Goal: Task Accomplishment & Management: Manage account settings

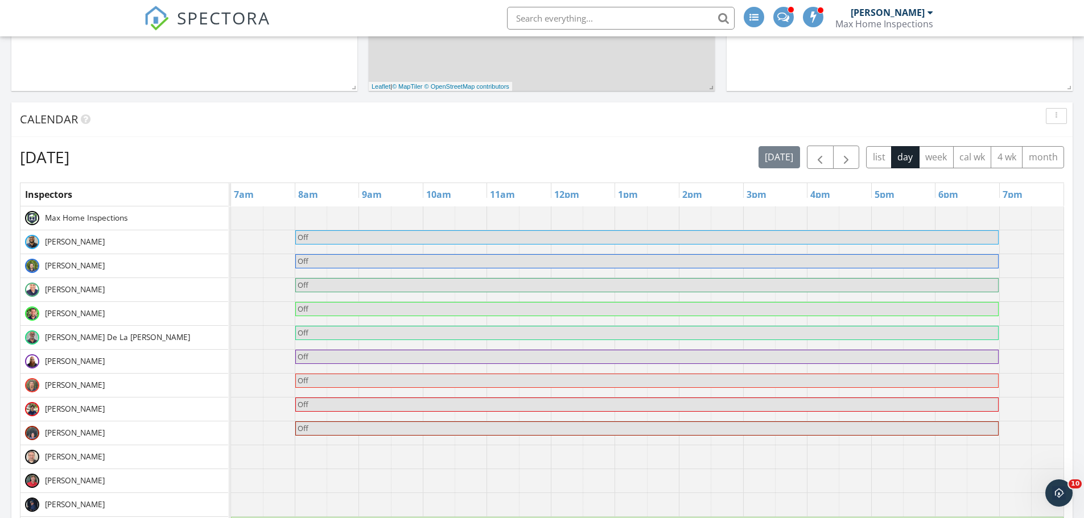
scroll to position [1053, 1101]
click at [844, 157] on span "button" at bounding box center [846, 158] width 14 height 14
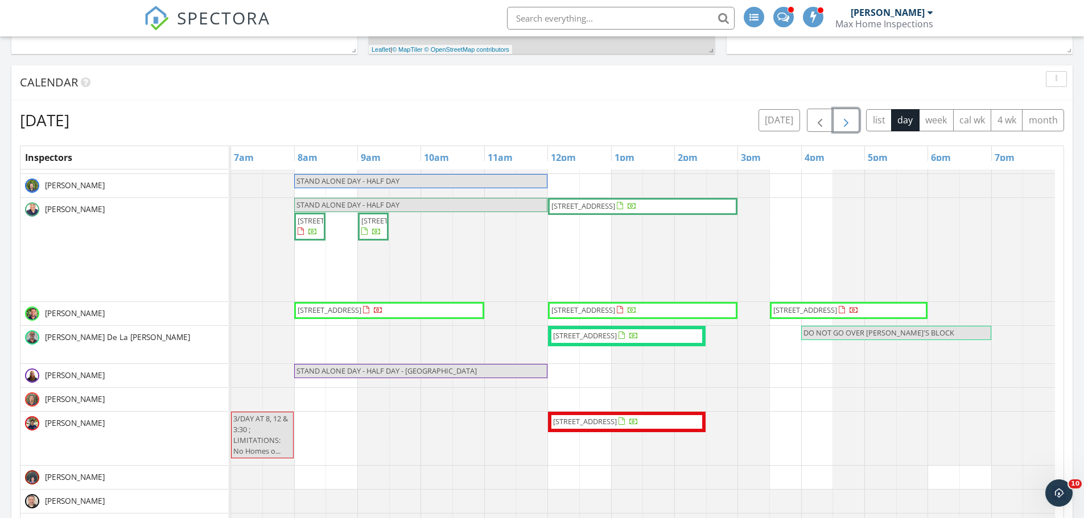
scroll to position [455, 0]
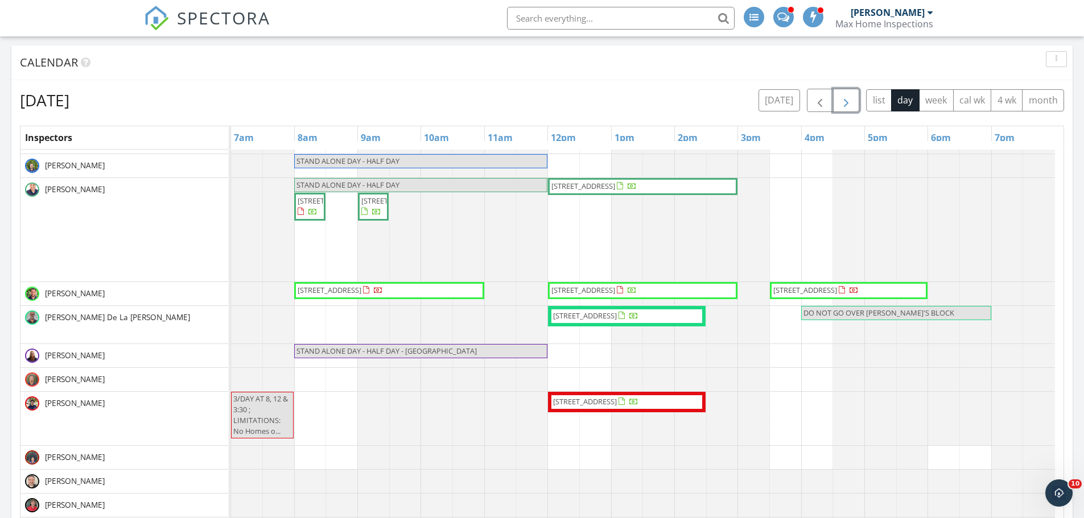
drag, startPoint x: 673, startPoint y: 296, endPoint x: 666, endPoint y: 291, distance: 8.5
click at [615, 291] on span "11601 NW 39th St, Coral Springs 33065" at bounding box center [583, 290] width 64 height 10
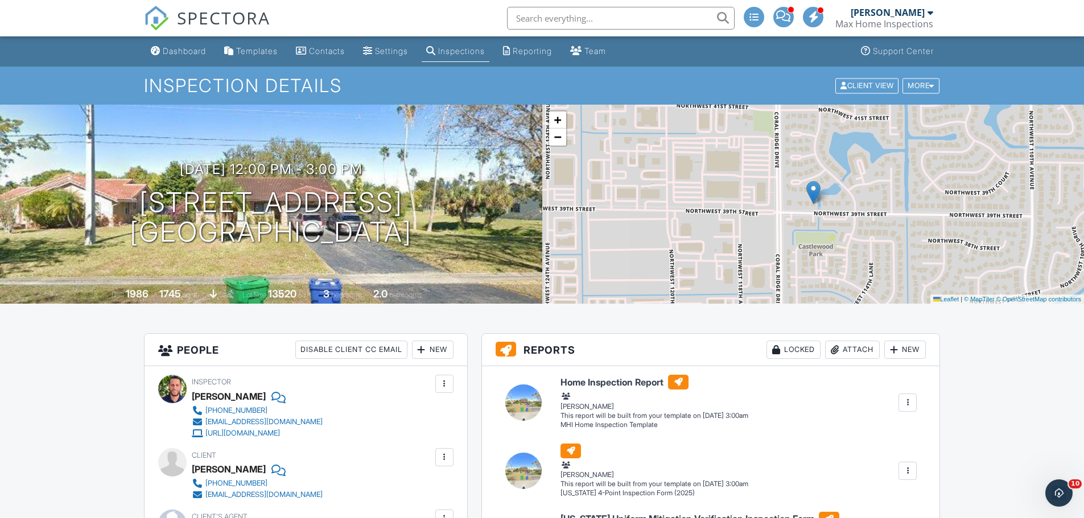
click at [439, 353] on div "New" at bounding box center [433, 350] width 42 height 18
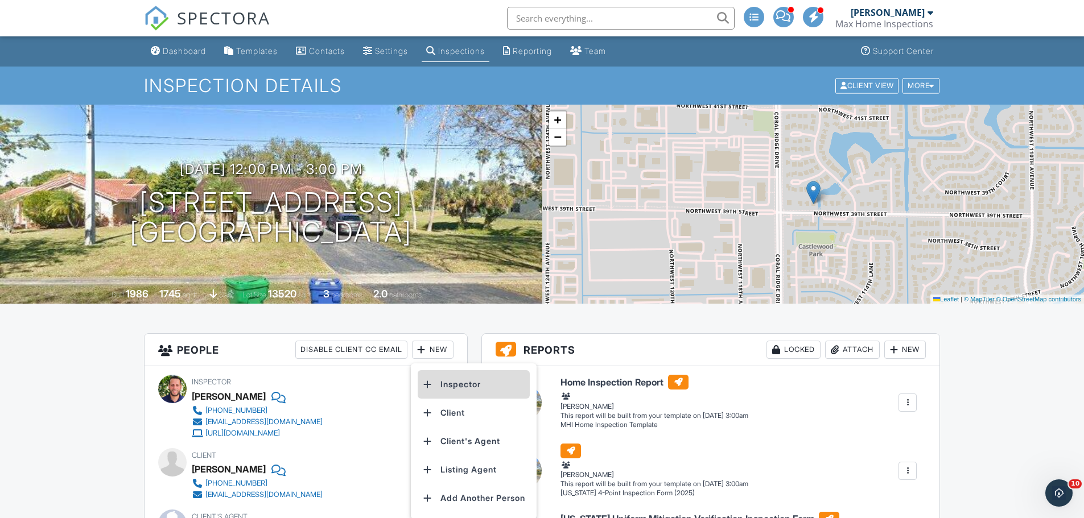
click at [462, 387] on li "Inspector" at bounding box center [474, 384] width 112 height 28
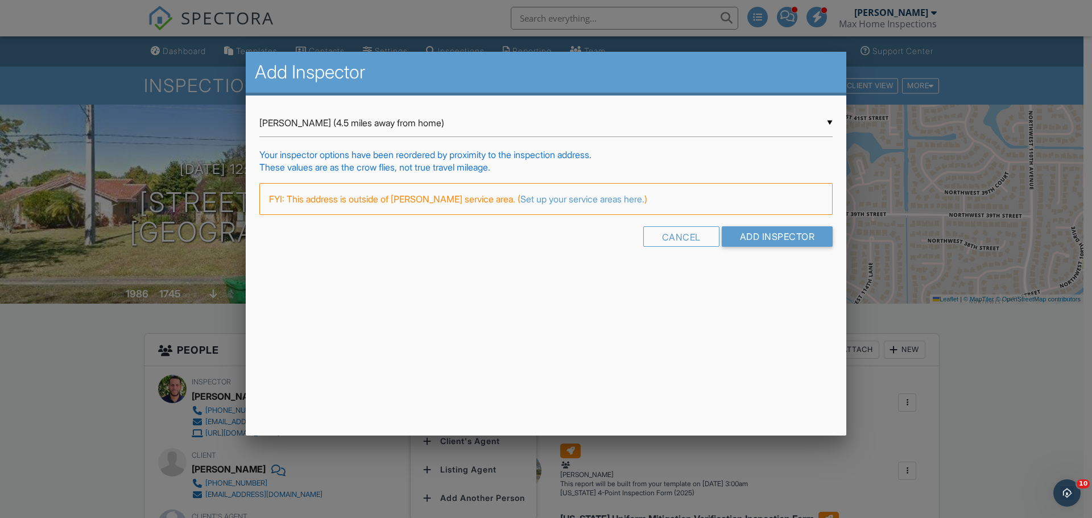
click at [833, 120] on div "▼ Billy Brown (4.5 miles away from home) Billy Brown (4.5 miles away from home)…" at bounding box center [546, 182] width 601 height 173
click at [825, 122] on div "▼ Billy Brown (4.5 miles away from home) Billy Brown (4.5 miles away from home)…" at bounding box center [545, 123] width 573 height 28
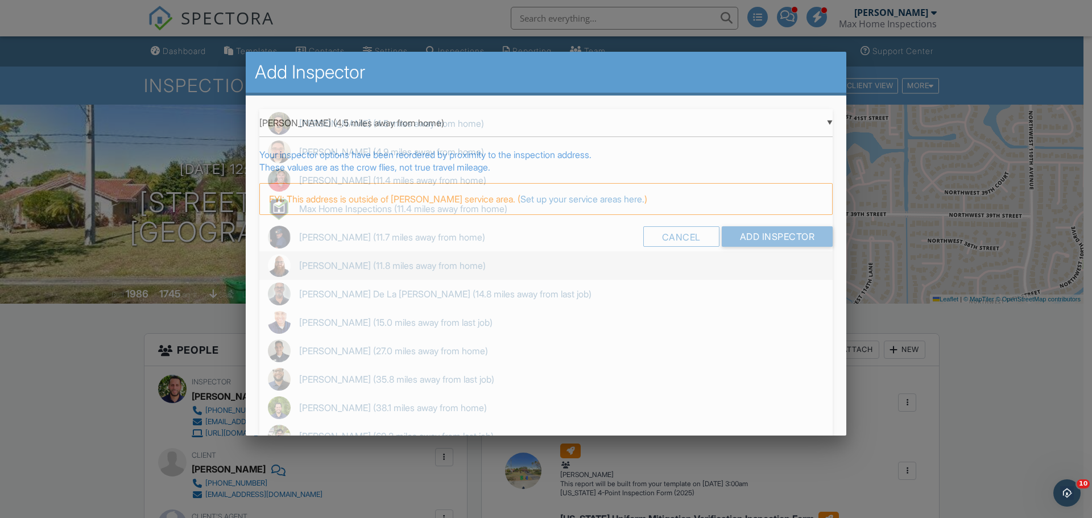
click at [480, 268] on span "Alexander Oliphant (11.8 miles away from home)" at bounding box center [545, 265] width 573 height 28
type input "Alexander Oliphant (11.8 miles away from home)"
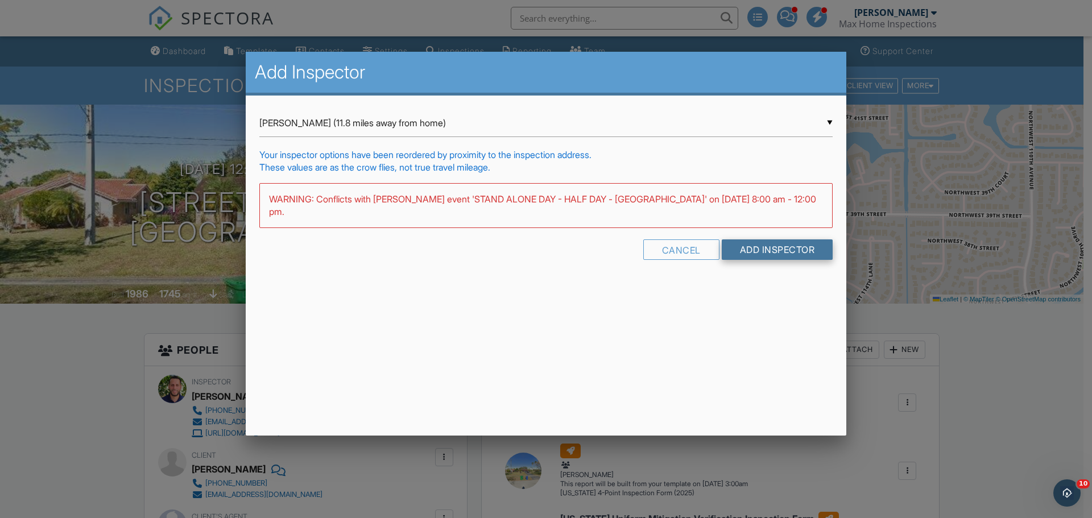
click at [754, 250] on input "Add Inspector" at bounding box center [777, 249] width 111 height 20
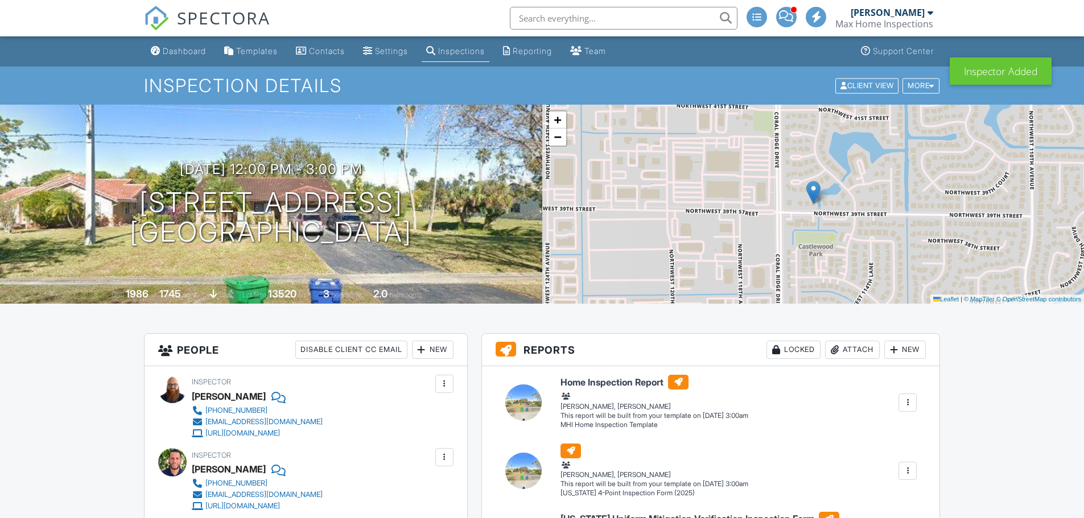
click at [444, 452] on div at bounding box center [444, 457] width 11 height 11
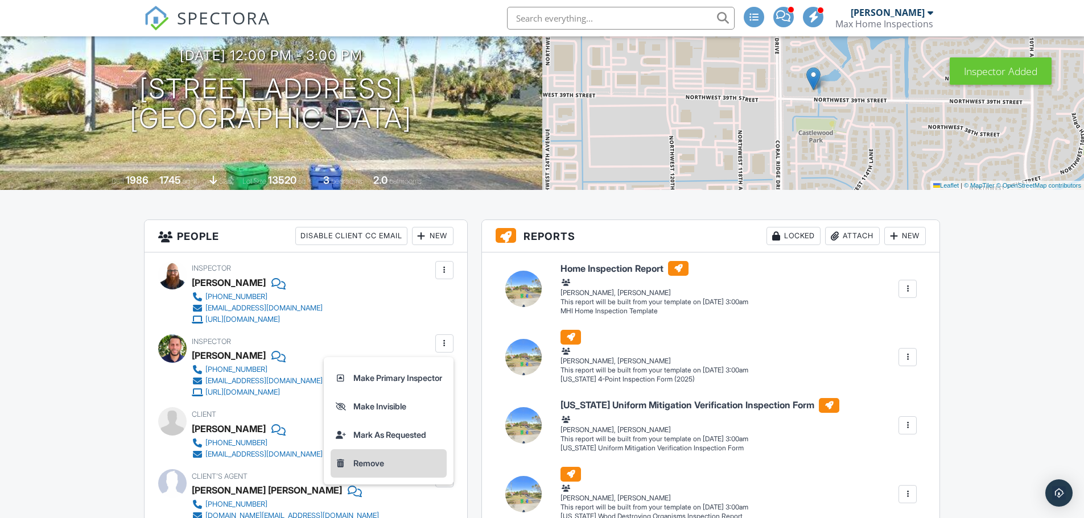
click at [362, 460] on li "Remove" at bounding box center [389, 463] width 116 height 28
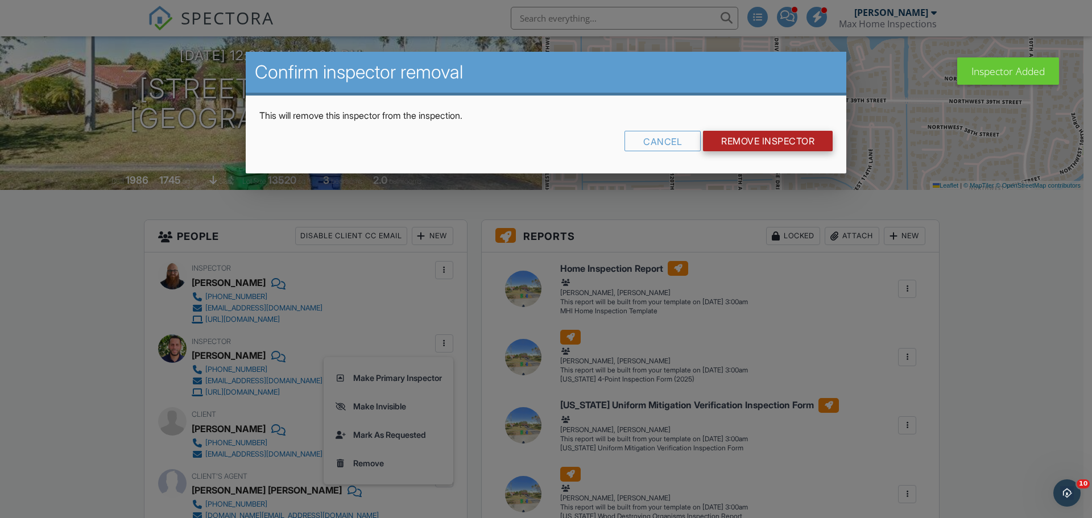
click at [757, 147] on input "Remove Inspector" at bounding box center [768, 141] width 130 height 20
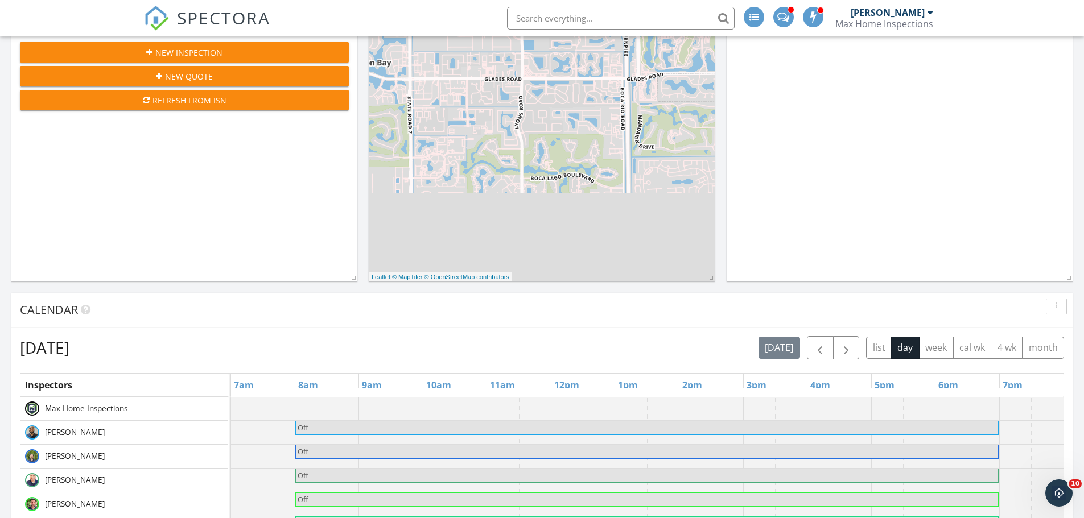
scroll to position [284, 0]
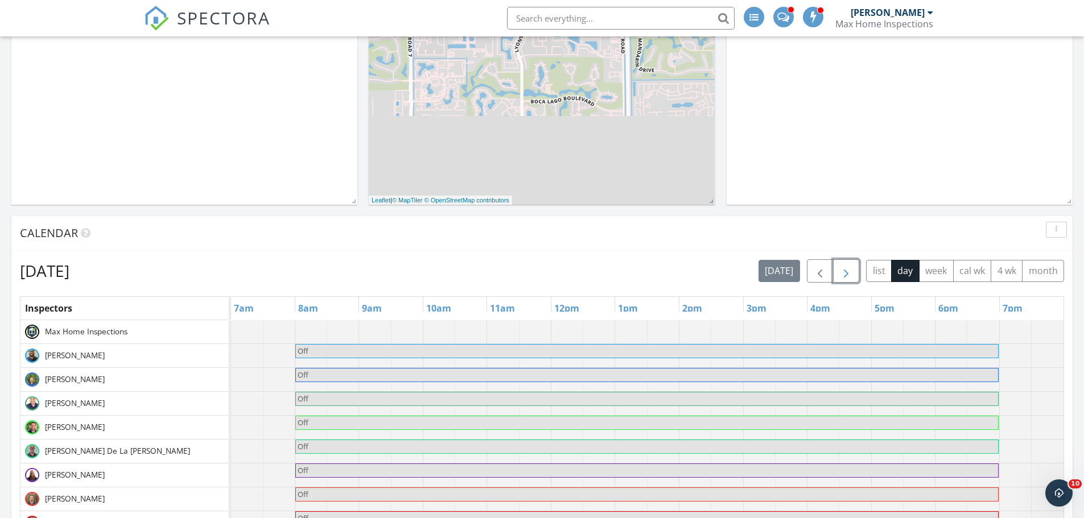
click at [848, 272] on span "button" at bounding box center [846, 272] width 14 height 14
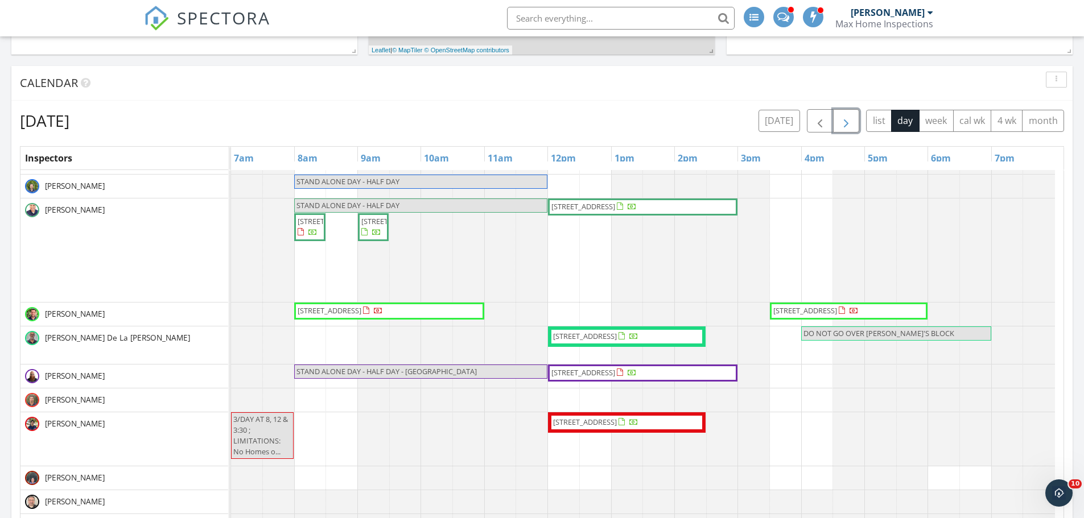
scroll to position [455, 0]
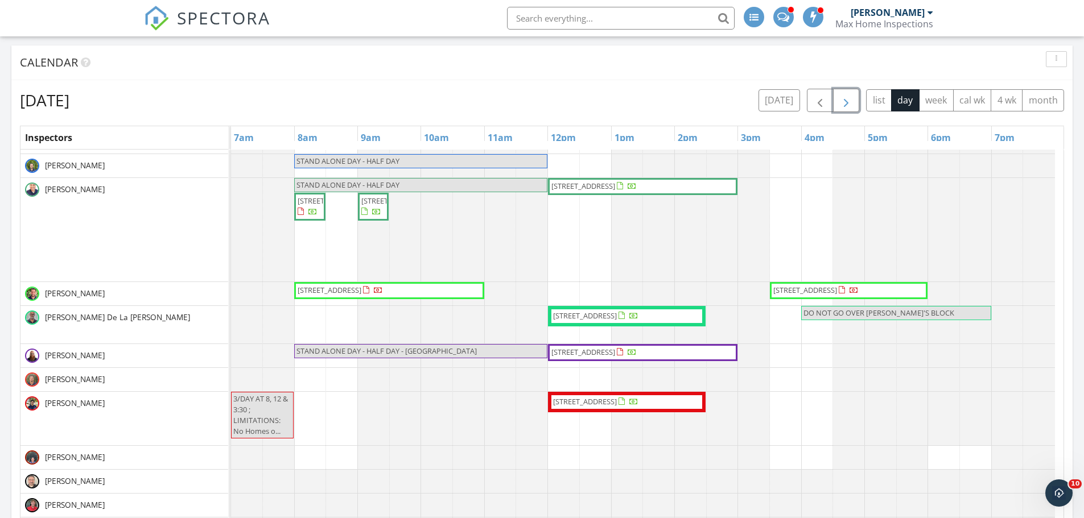
click at [341, 292] on span "8605 SW 19th St, North Lauderdale 33068" at bounding box center [330, 290] width 64 height 10
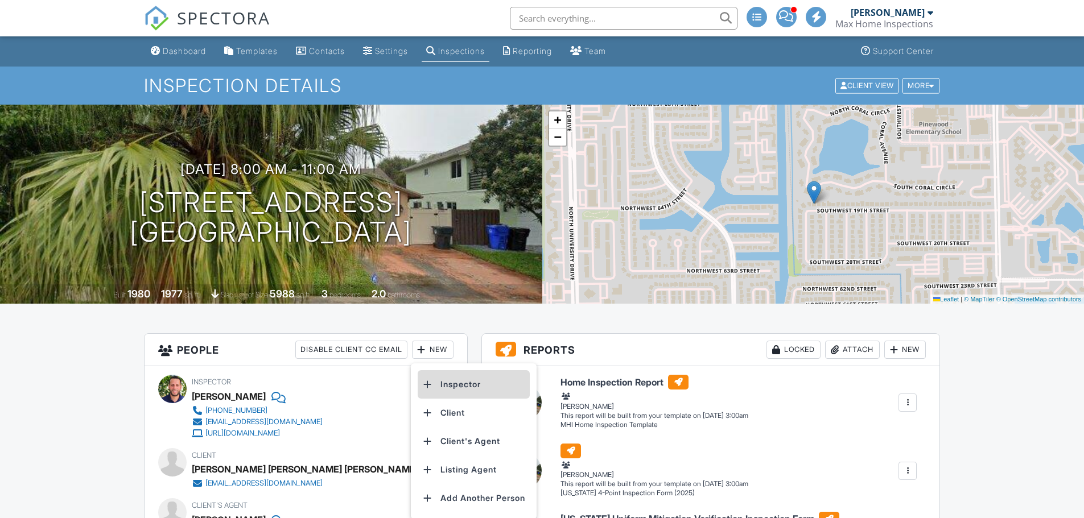
click at [460, 379] on li "Inspector" at bounding box center [474, 384] width 112 height 28
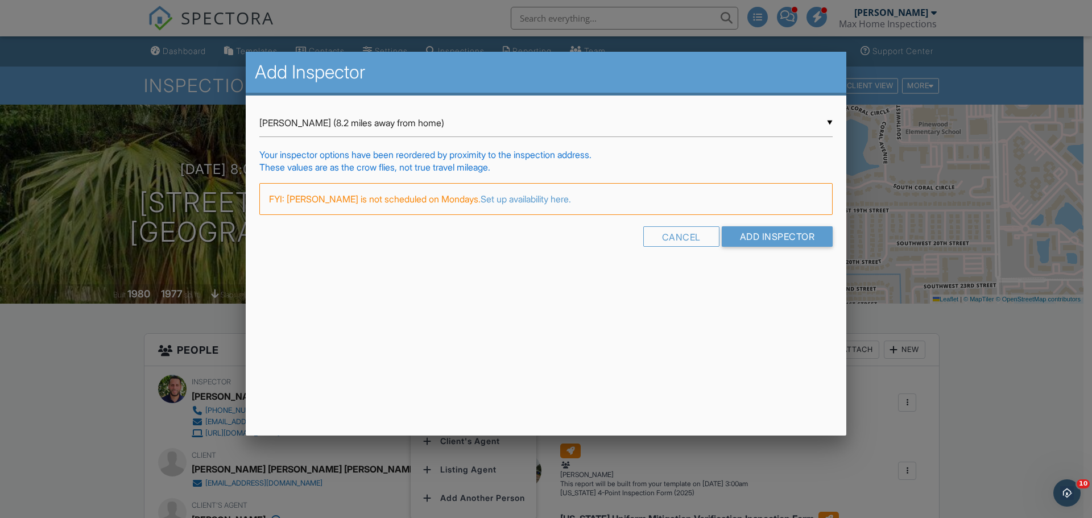
click at [828, 124] on div "▼ [PERSON_NAME] (8.2 miles away from home) [PERSON_NAME] (8.2 miles away from h…" at bounding box center [545, 123] width 573 height 28
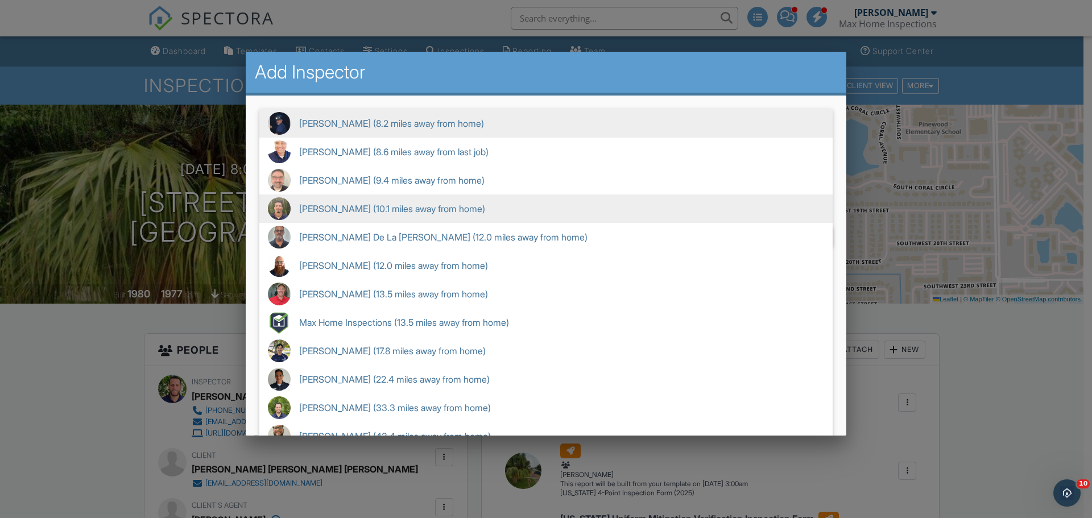
click at [368, 211] on span "[PERSON_NAME] (10.1 miles away from home)" at bounding box center [545, 209] width 573 height 28
type input "[PERSON_NAME] (10.1 miles away from home)"
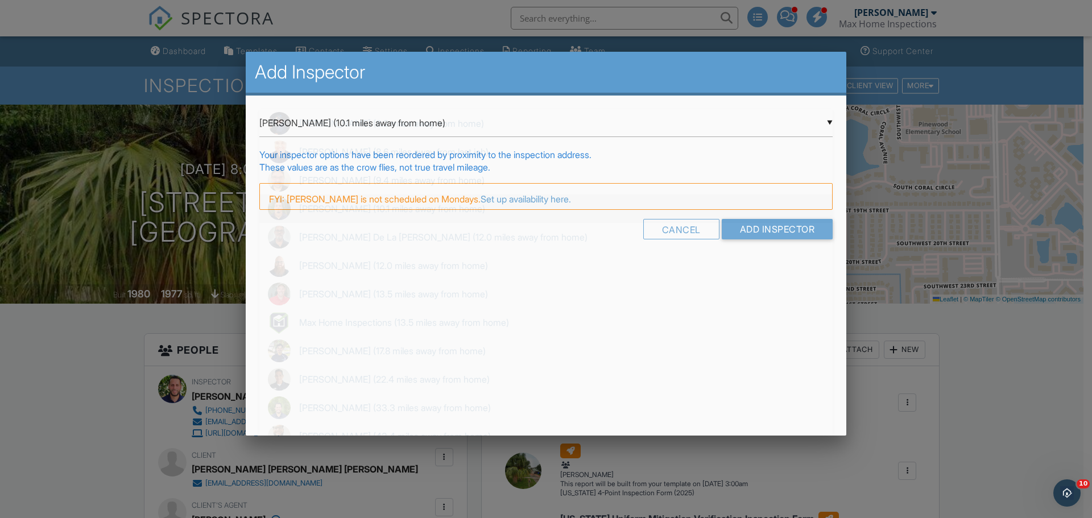
scroll to position [28, 0]
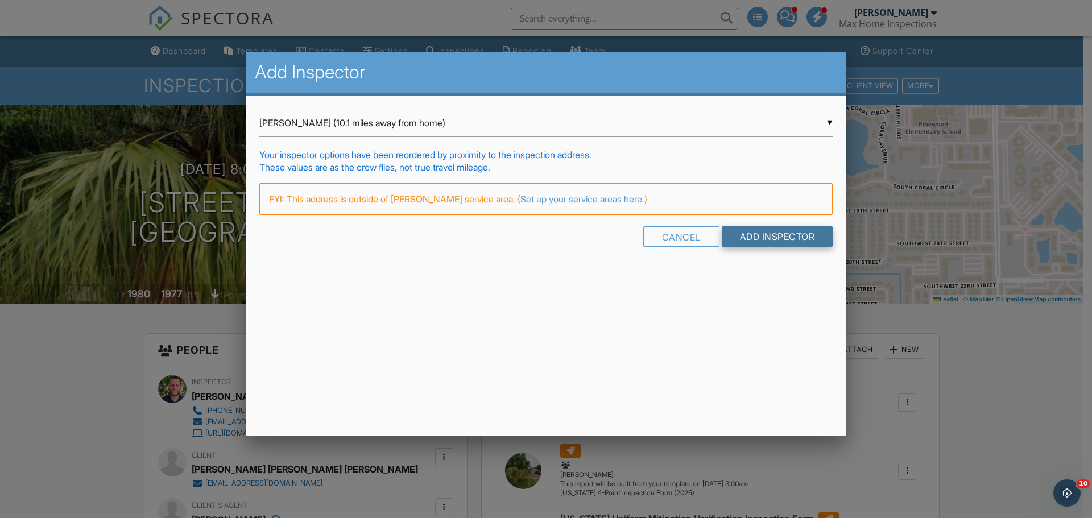
click at [778, 234] on input "Add Inspector" at bounding box center [777, 236] width 111 height 20
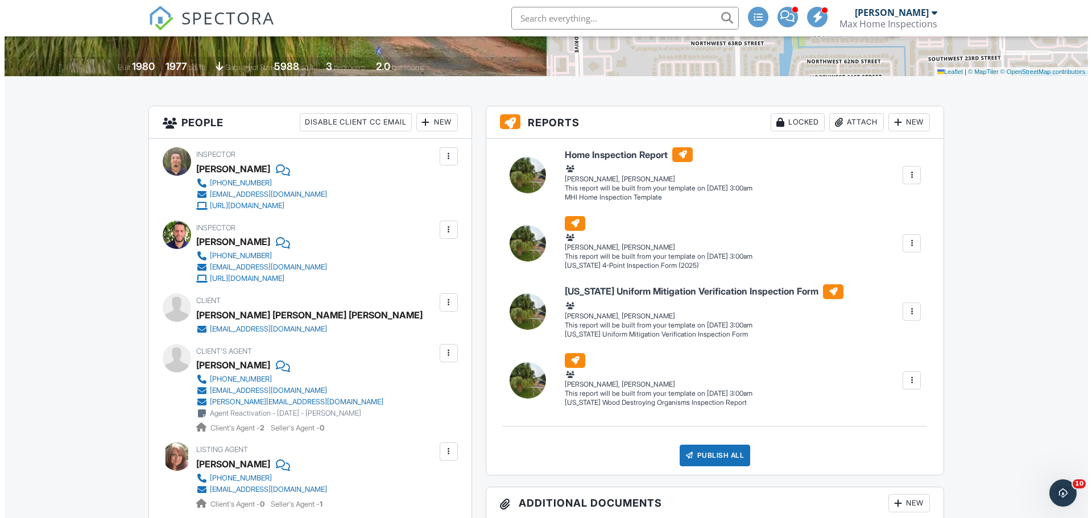
scroll to position [114, 0]
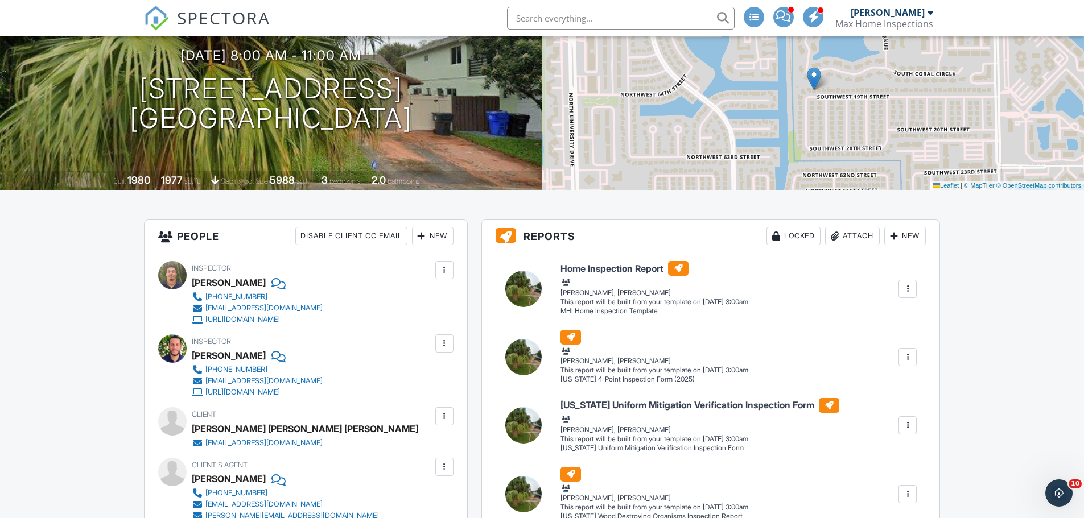
click at [444, 341] on div at bounding box center [444, 343] width 11 height 11
click at [373, 462] on li "Remove" at bounding box center [389, 463] width 116 height 28
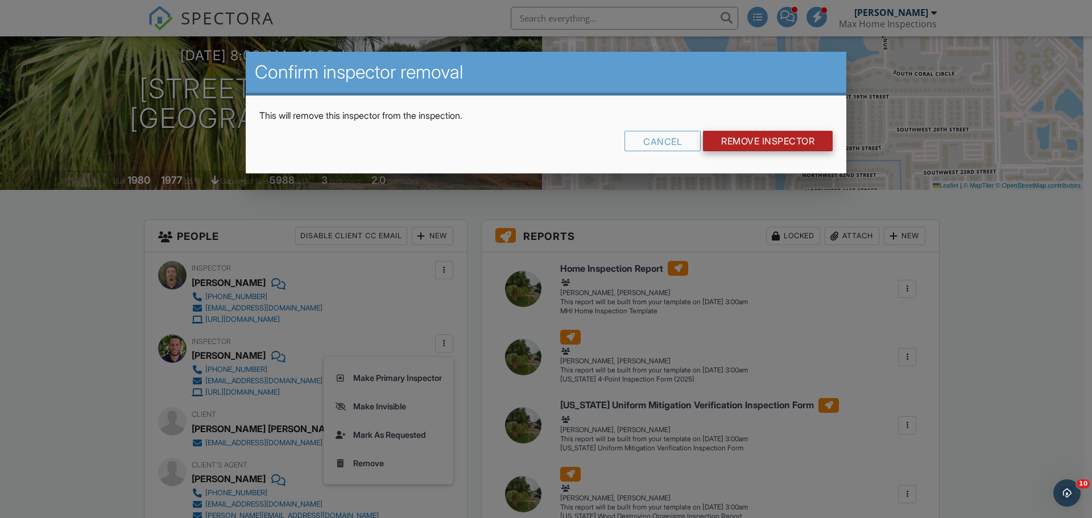
click at [789, 145] on input "Remove Inspector" at bounding box center [768, 141] width 130 height 20
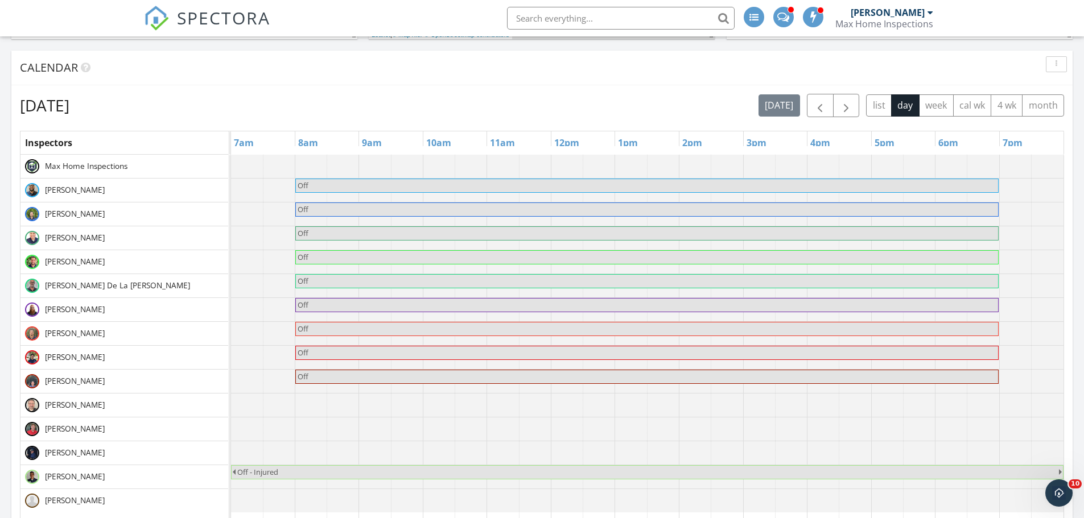
scroll to position [455, 0]
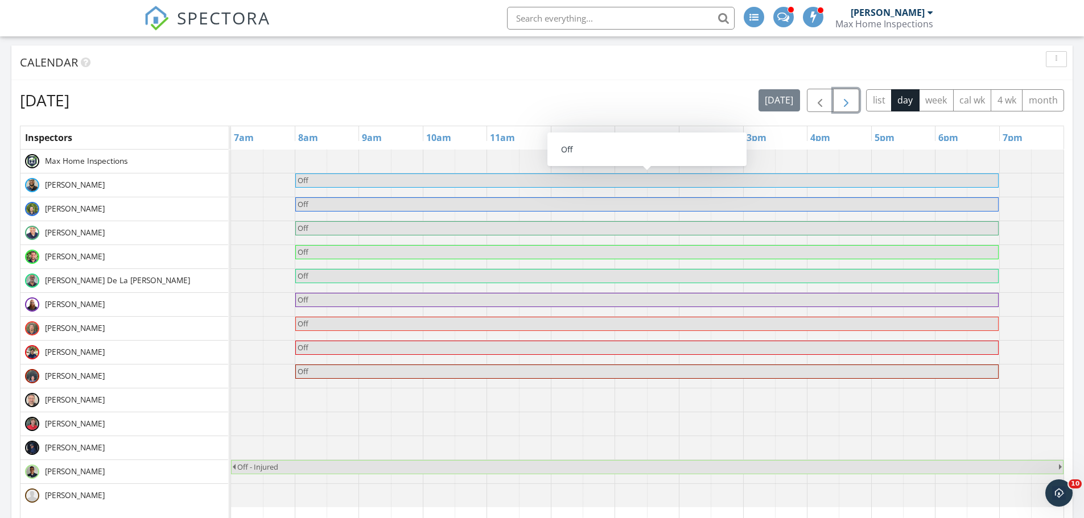
click at [851, 101] on span "button" at bounding box center [846, 101] width 14 height 14
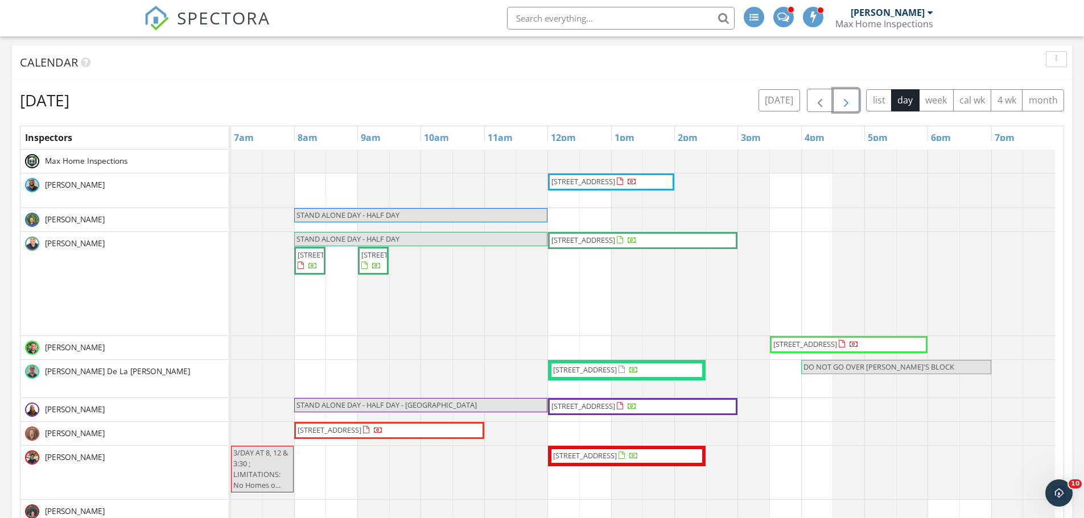
click at [841, 105] on span "button" at bounding box center [846, 101] width 14 height 14
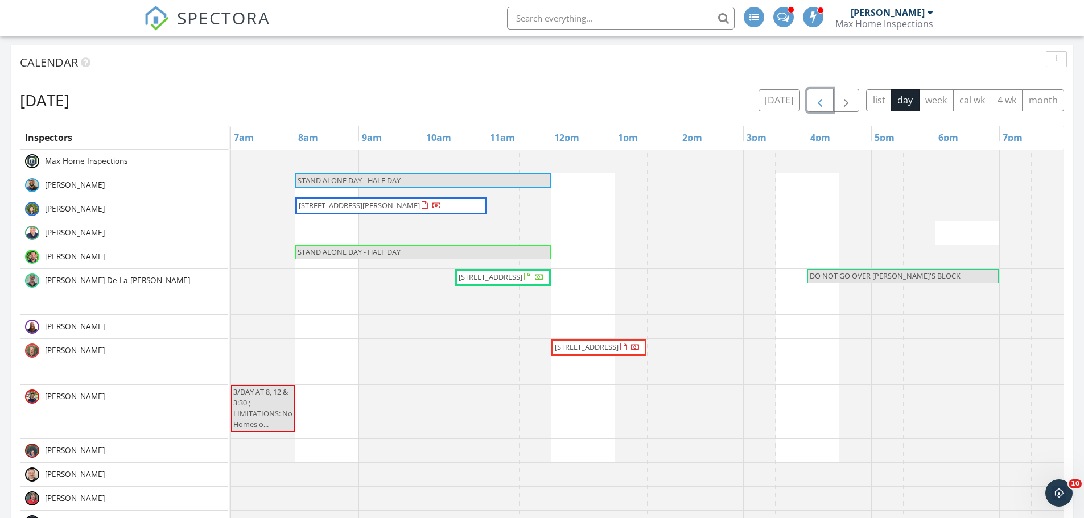
click at [819, 101] on span "button" at bounding box center [820, 101] width 14 height 14
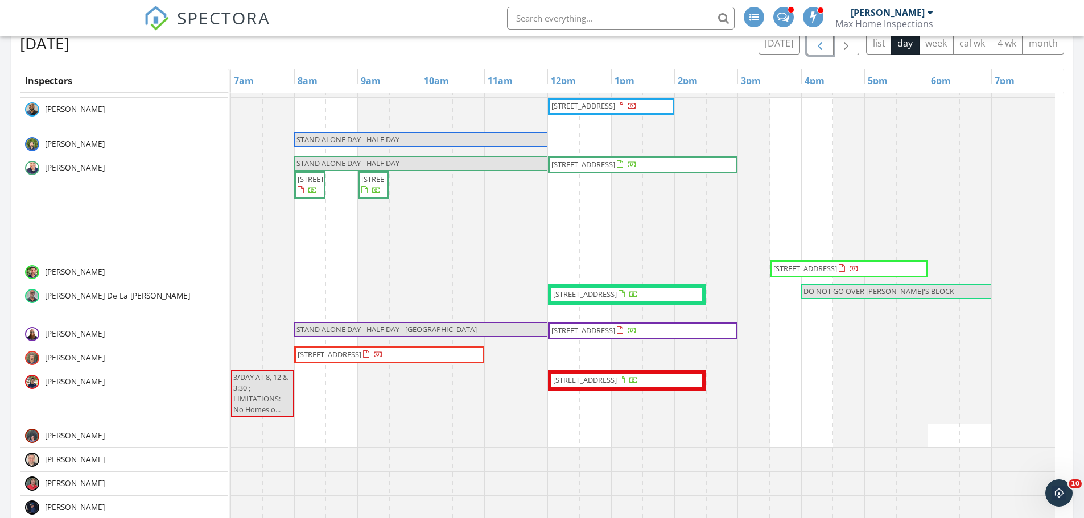
scroll to position [0, 0]
